Goal: Book appointment/travel/reservation

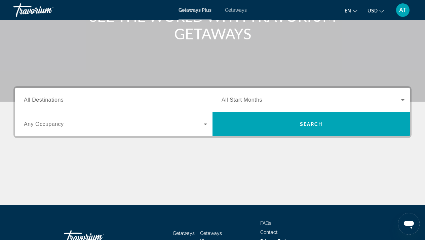
scroll to position [101, 0]
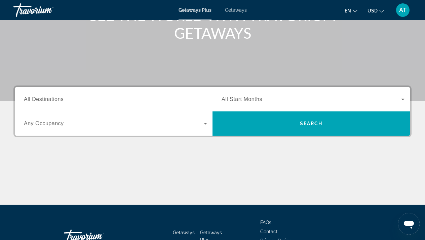
click at [248, 97] on span "All Start Months" at bounding box center [242, 99] width 41 height 6
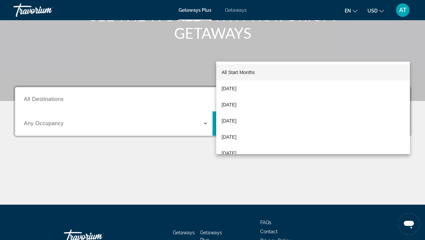
scroll to position [148, 0]
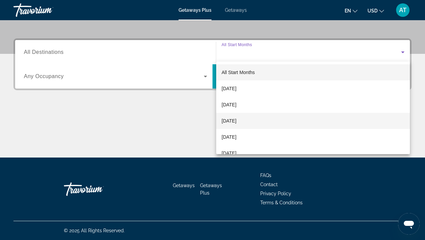
click at [237, 121] on span "[DATE]" at bounding box center [229, 121] width 15 height 8
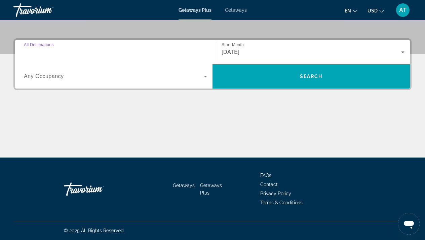
click at [100, 52] on input "Destination All Destinations" at bounding box center [115, 52] width 183 height 8
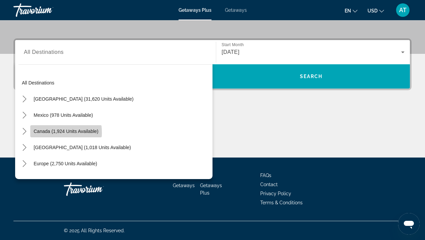
click at [62, 133] on span "Canada (1,924 units available)" at bounding box center [66, 131] width 65 height 5
type input "**********"
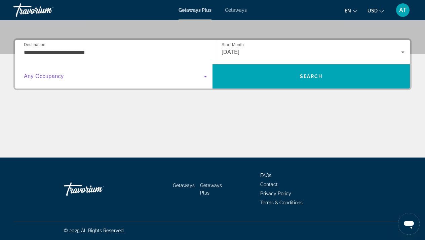
click at [91, 76] on span "Search widget" at bounding box center [114, 76] width 180 height 8
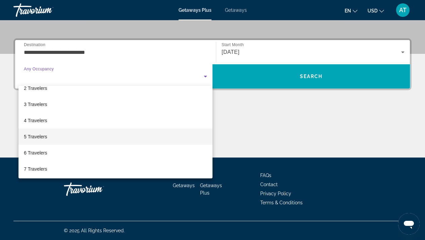
scroll to position [26, 0]
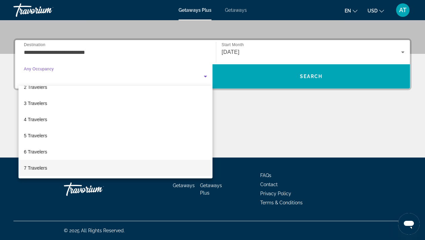
click at [65, 166] on mat-option "7 Travelers" at bounding box center [116, 168] width 194 height 16
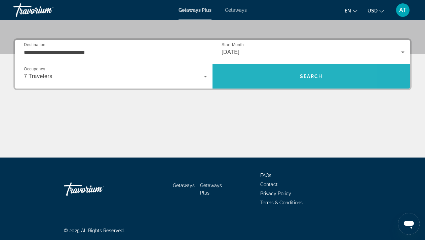
click at [265, 74] on span "Search" at bounding box center [311, 76] width 197 height 16
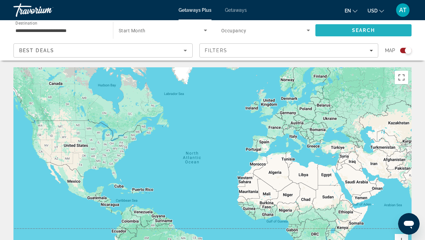
click at [341, 32] on span "Search" at bounding box center [364, 30] width 96 height 16
click at [49, 107] on div "Main content" at bounding box center [212, 168] width 398 height 202
click at [51, 104] on div "Main content" at bounding box center [212, 168] width 398 height 202
click at [100, 50] on div "Best Deals" at bounding box center [101, 50] width 165 height 8
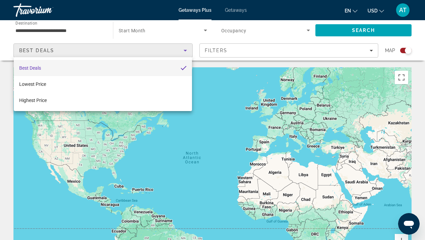
click at [100, 50] on div at bounding box center [212, 120] width 425 height 240
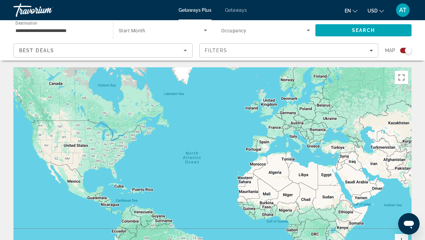
click at [172, 33] on span "Search widget" at bounding box center [161, 30] width 85 height 8
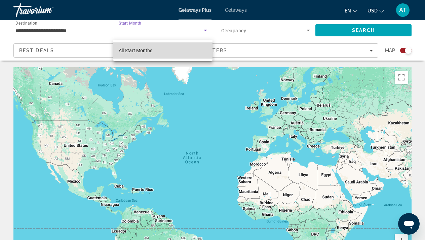
click at [151, 51] on span "All Start Months" at bounding box center [136, 50] width 34 height 5
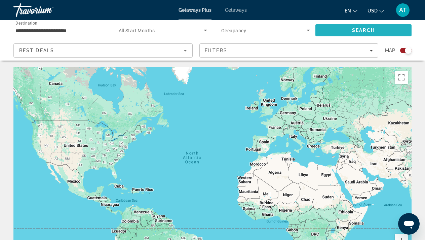
click at [338, 31] on span "Search" at bounding box center [364, 30] width 96 height 16
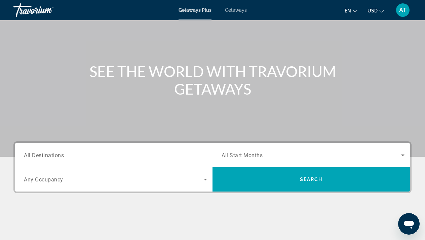
scroll to position [70, 0]
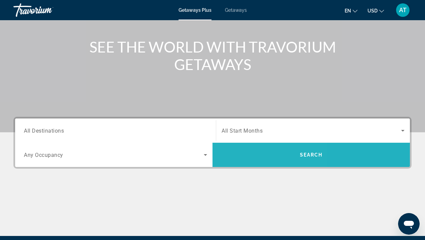
click at [241, 155] on span "Search" at bounding box center [311, 155] width 197 height 16
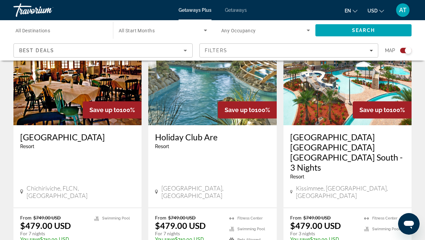
scroll to position [275, 0]
click at [68, 30] on input "Destination All Destinations" at bounding box center [59, 31] width 89 height 8
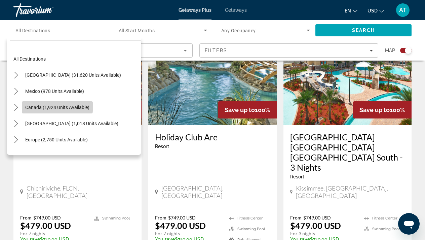
click at [47, 106] on span "Canada (1,924 units available)" at bounding box center [57, 107] width 64 height 5
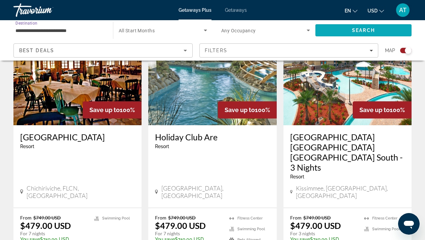
click at [337, 31] on span "Search" at bounding box center [364, 30] width 96 height 16
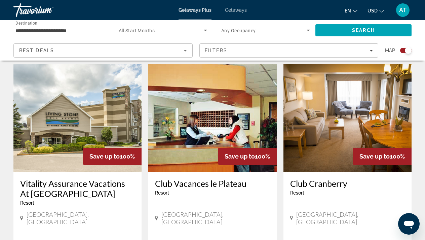
scroll to position [230, 0]
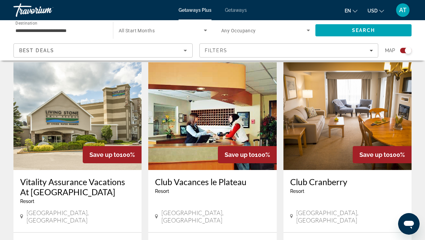
click at [240, 32] on span "Any Occupancy" at bounding box center [238, 30] width 35 height 5
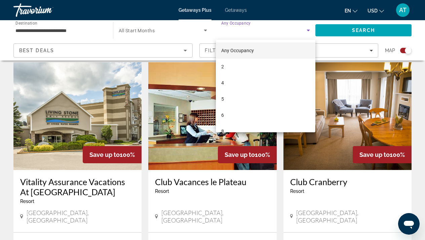
click at [240, 32] on div at bounding box center [212, 120] width 425 height 240
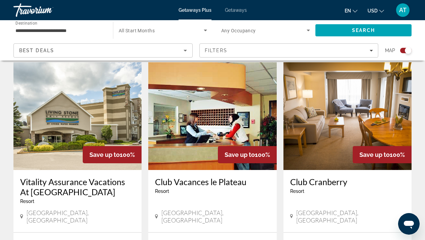
click at [148, 50] on div "Best Deals" at bounding box center [101, 50] width 165 height 8
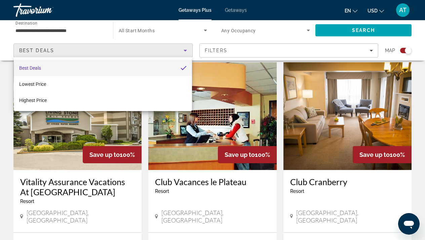
click at [148, 50] on div at bounding box center [212, 120] width 425 height 240
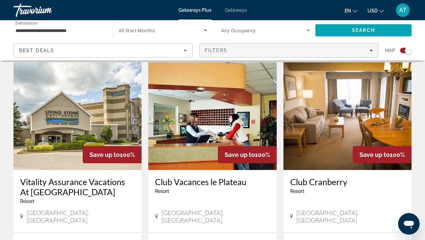
click at [231, 48] on div "Filters" at bounding box center [289, 50] width 169 height 5
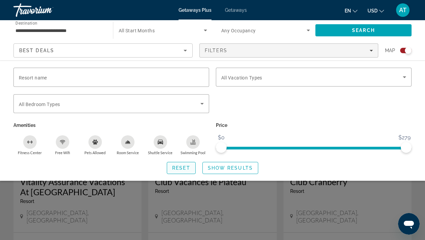
click at [180, 171] on span "Reset" at bounding box center [181, 167] width 18 height 5
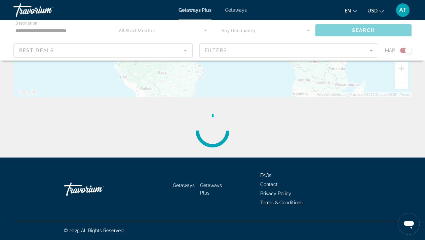
scroll to position [0, 0]
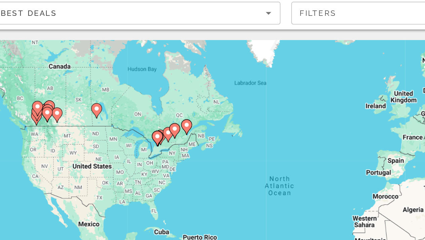
click at [46, 110] on image "Main content" at bounding box center [48, 112] width 4 height 4
type input "**********"
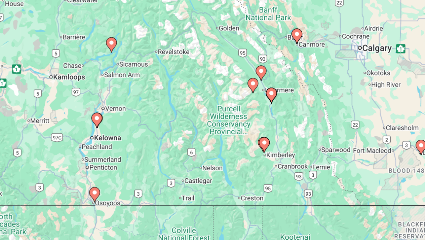
click at [231, 93] on image "Main content" at bounding box center [233, 95] width 4 height 4
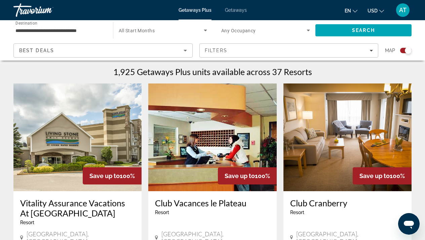
scroll to position [211, 0]
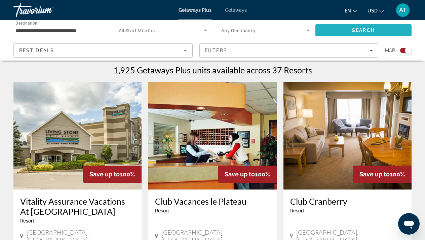
click at [366, 29] on span "Search" at bounding box center [363, 30] width 23 height 5
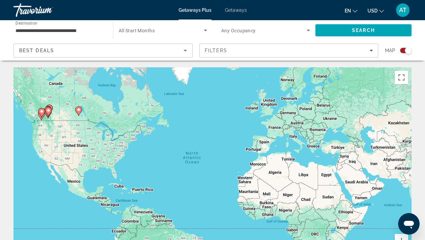
click at [81, 30] on input "**********" at bounding box center [59, 31] width 89 height 8
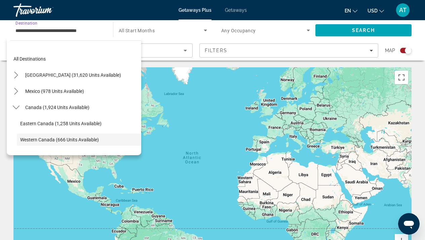
scroll to position [40, 0]
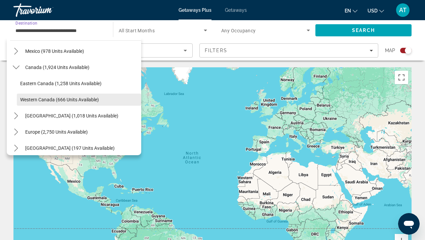
click at [67, 101] on span "Western Canada (666 units available)" at bounding box center [59, 99] width 79 height 5
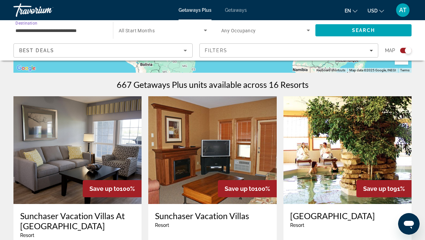
scroll to position [207, 0]
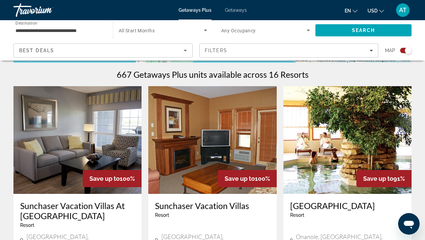
click at [215, 146] on img "Main content" at bounding box center [212, 140] width 128 height 108
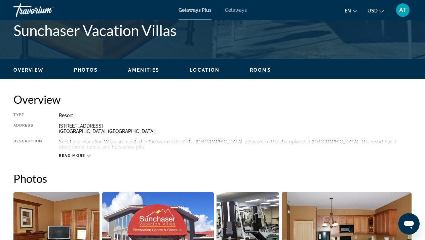
scroll to position [283, 0]
